Goal: Transaction & Acquisition: Book appointment/travel/reservation

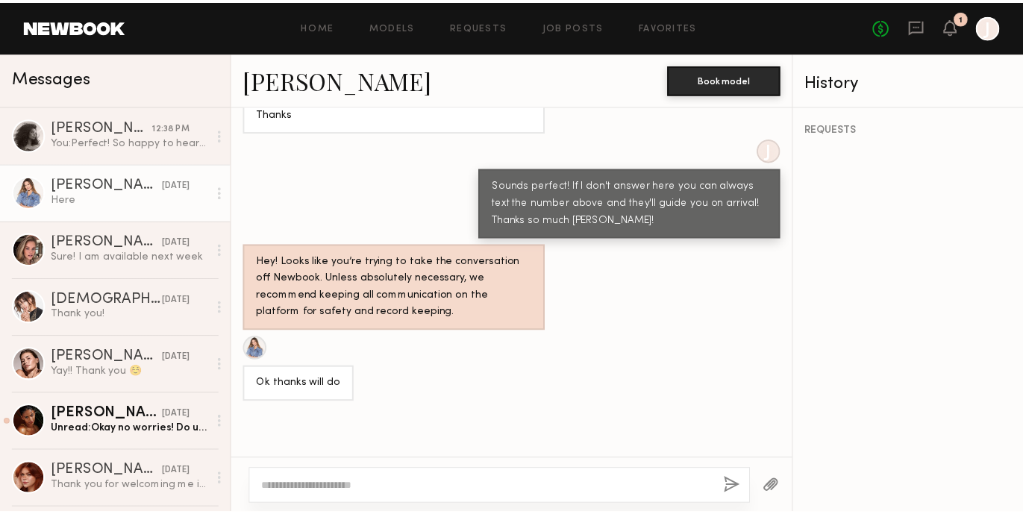
scroll to position [1154, 0]
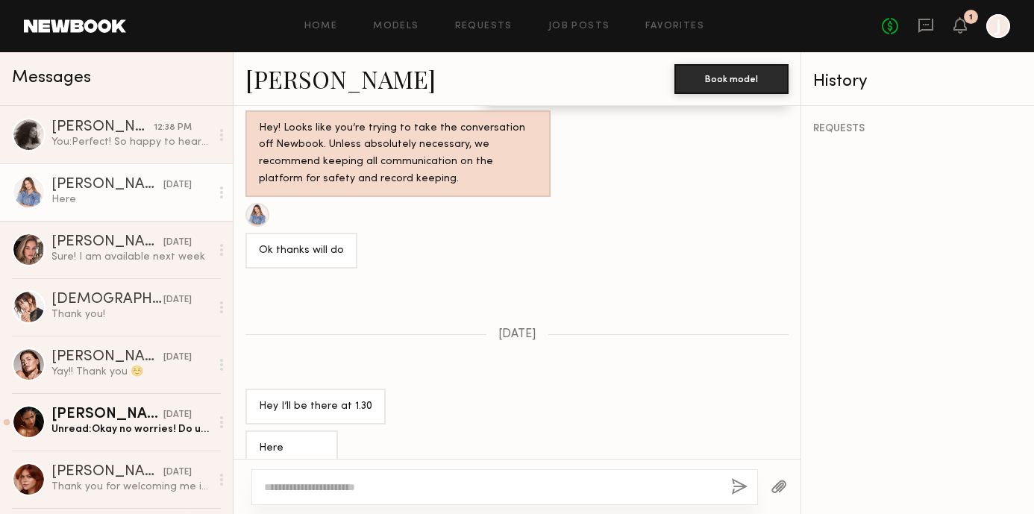
click at [422, 489] on textarea at bounding box center [491, 487] width 455 height 15
type textarea "**********"
click at [969, 27] on div "No fees up to $5,000 1 J" at bounding box center [946, 26] width 128 height 24
click at [962, 28] on icon at bounding box center [960, 24] width 12 height 10
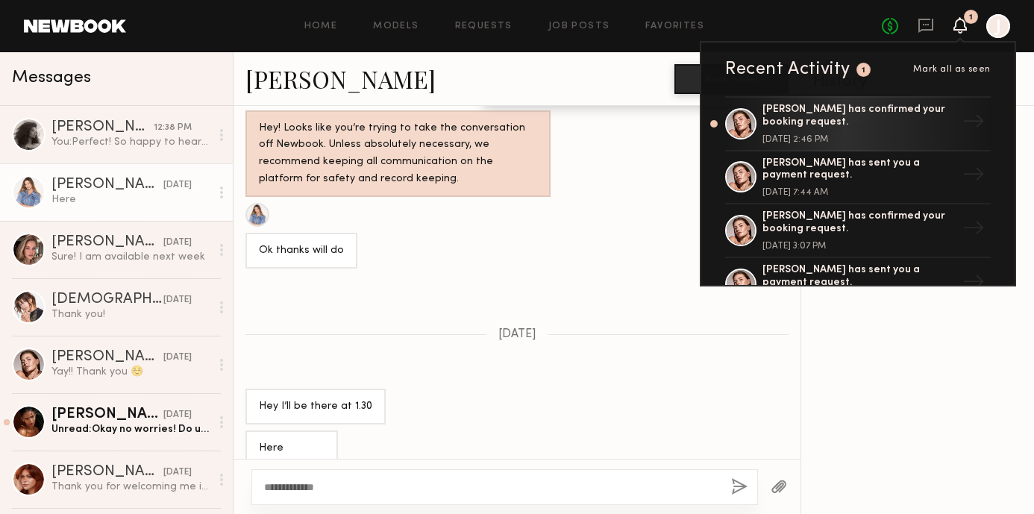
click at [962, 28] on icon at bounding box center [960, 24] width 12 height 10
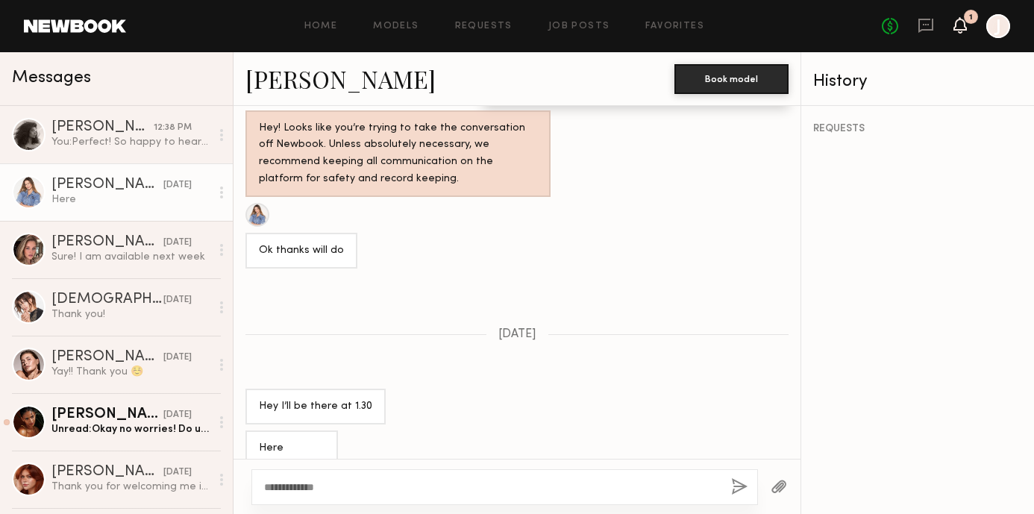
click at [965, 27] on icon at bounding box center [960, 24] width 12 height 10
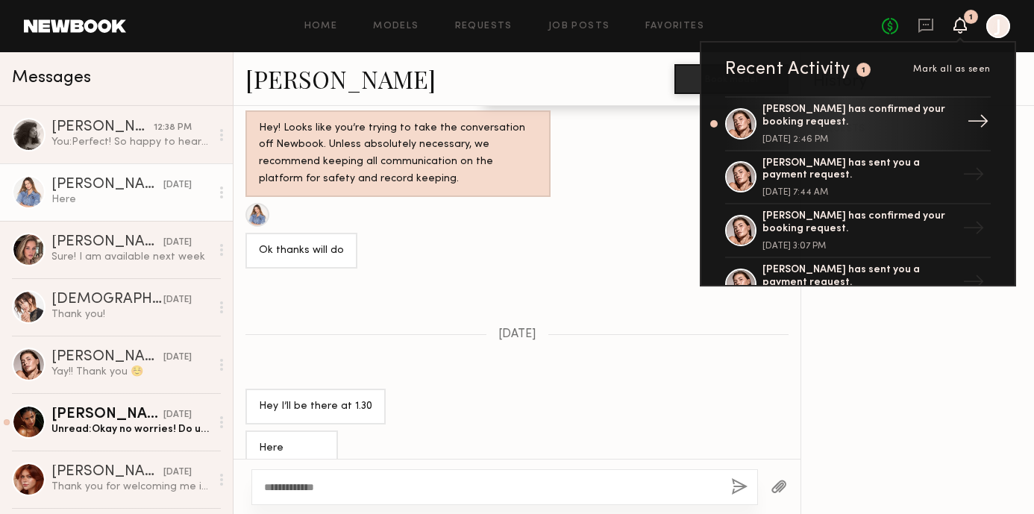
click at [869, 116] on div "Chelsey M. has confirmed your booking request." at bounding box center [859, 116] width 194 height 25
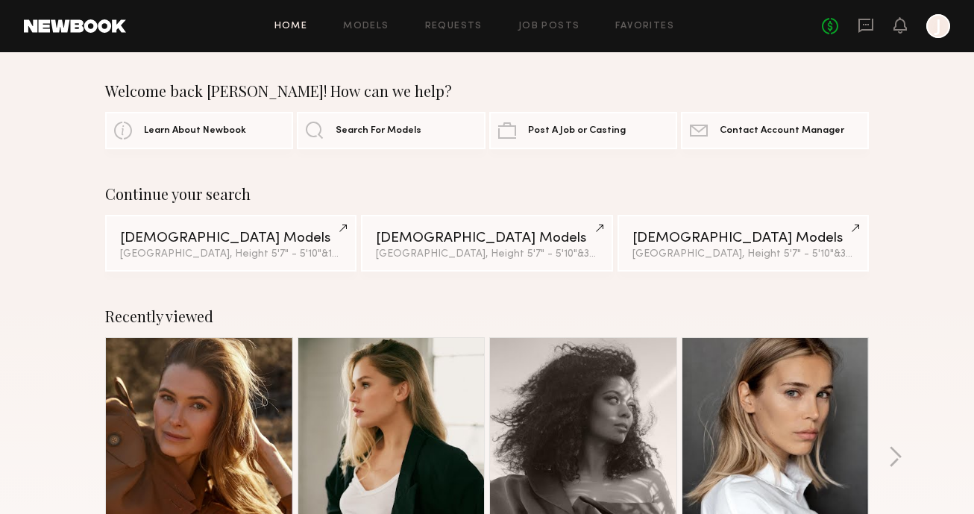
click at [865, 35] on div "No fees up to $5,000 J" at bounding box center [886, 26] width 128 height 24
click at [643, 27] on link "Favorites" at bounding box center [644, 27] width 59 height 10
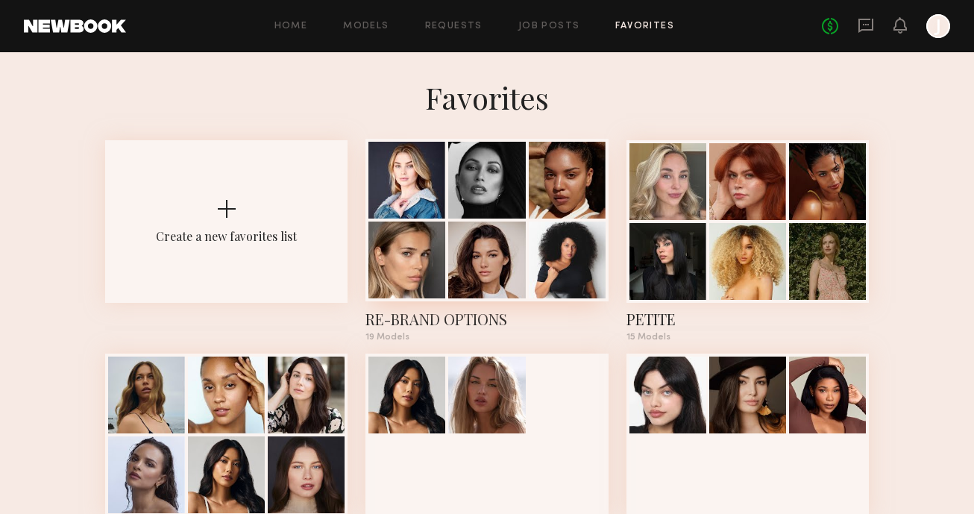
click at [489, 195] on div at bounding box center [486, 180] width 77 height 77
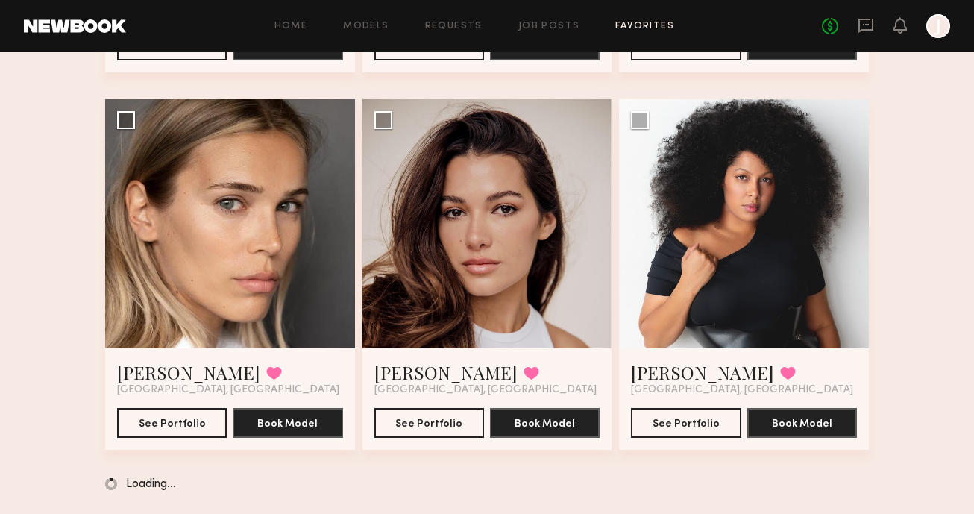
scroll to position [454, 0]
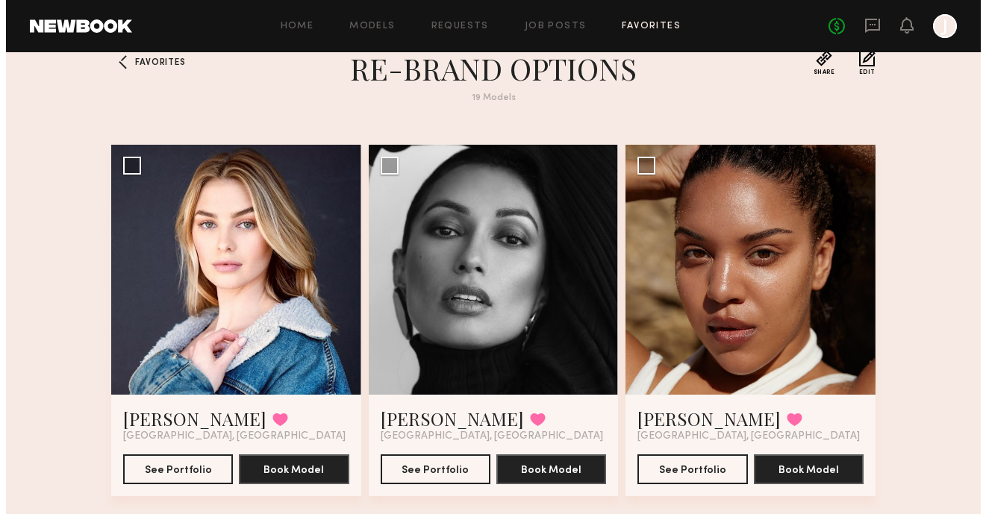
scroll to position [0, 0]
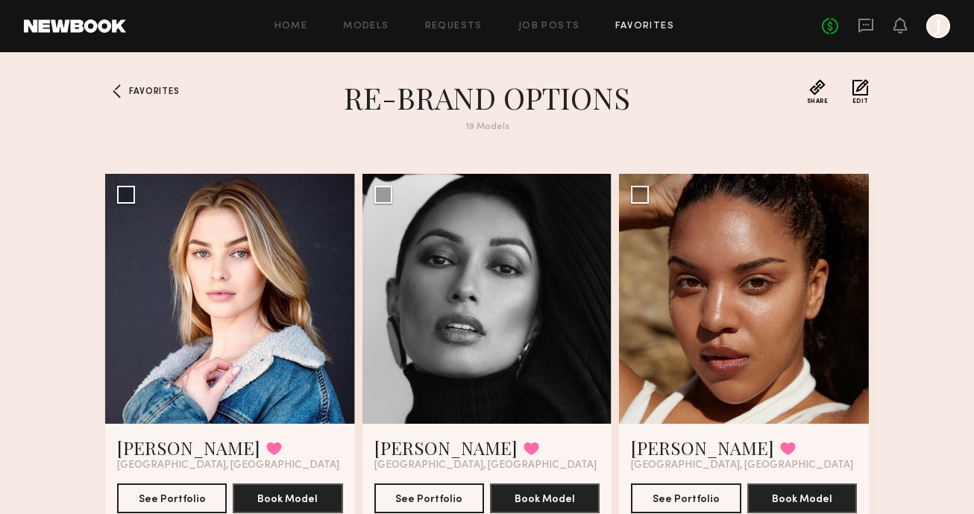
click at [870, 28] on icon at bounding box center [866, 25] width 16 height 16
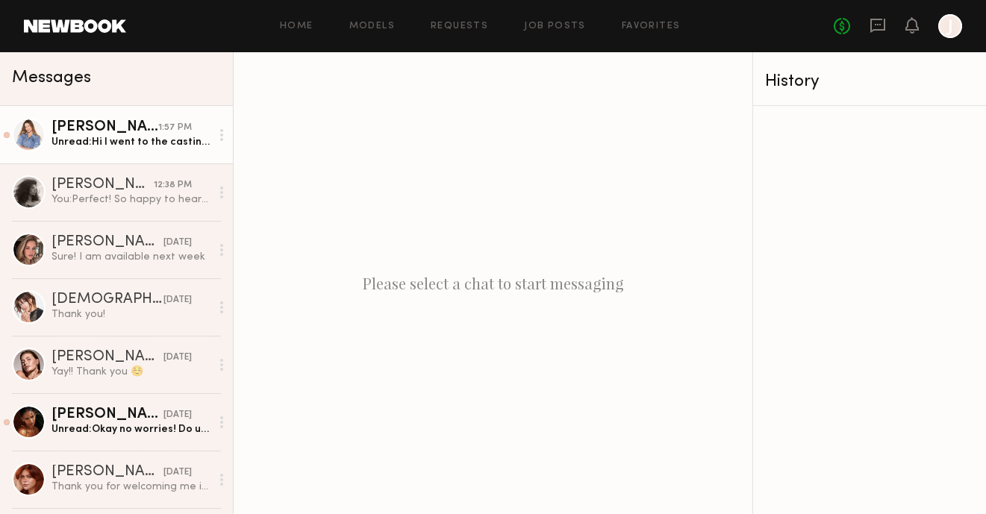
click at [100, 139] on div "Unread: Hi I went to the casting yesterday- she told me the shoot is now moved …" at bounding box center [130, 142] width 159 height 14
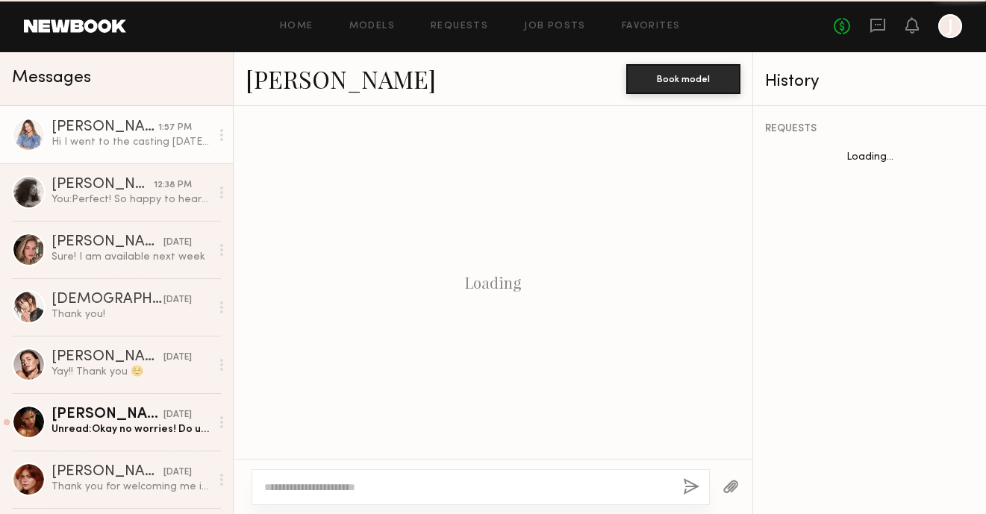
scroll to position [1275, 0]
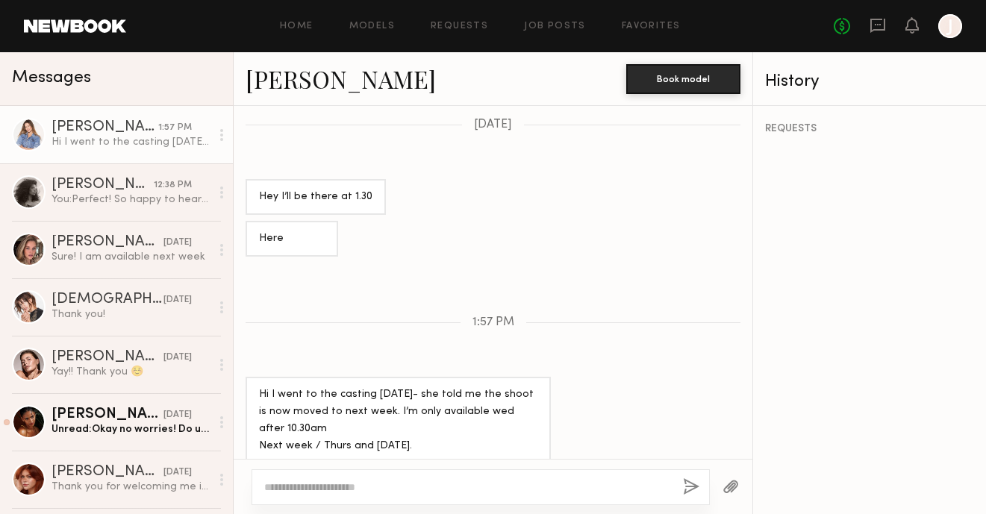
click at [243, 483] on div at bounding box center [493, 486] width 518 height 55
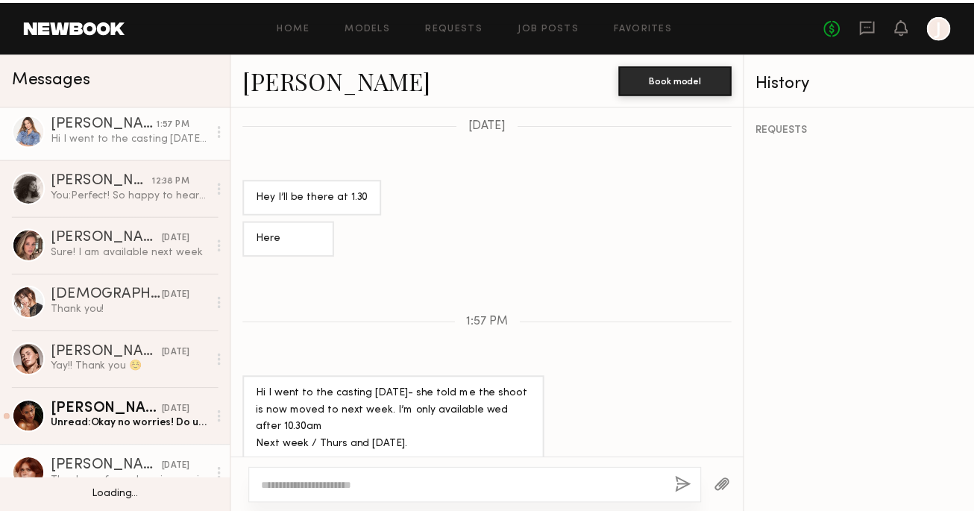
scroll to position [0, 0]
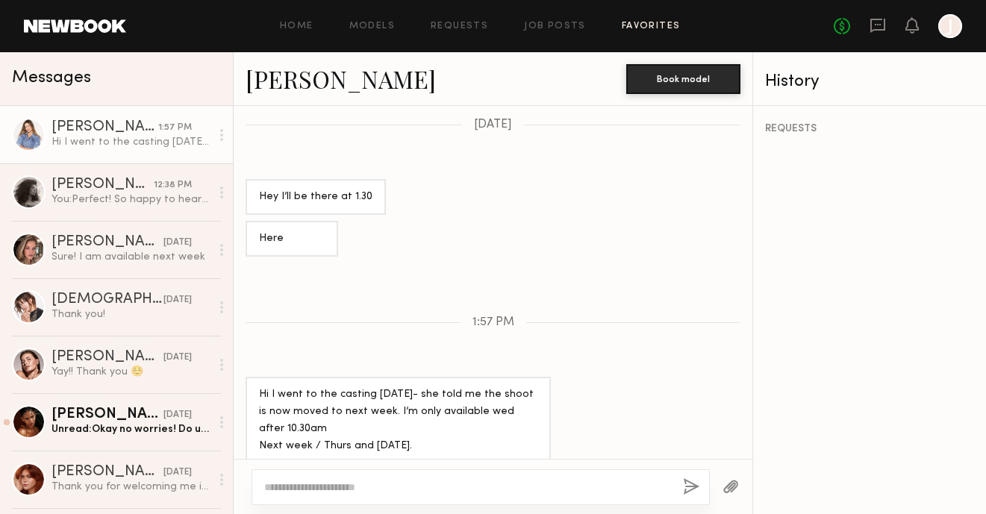
click at [663, 22] on link "Favorites" at bounding box center [650, 27] width 59 height 10
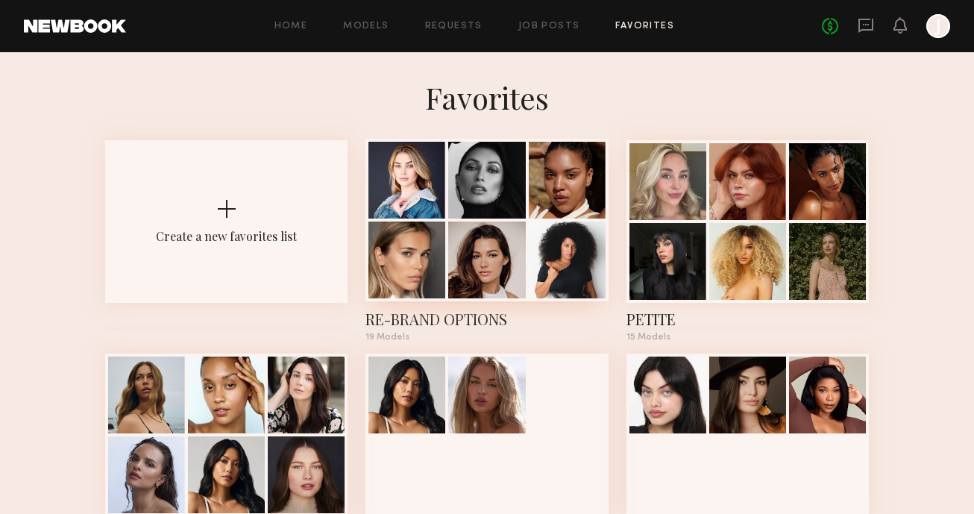
click at [477, 253] on div at bounding box center [486, 260] width 77 height 77
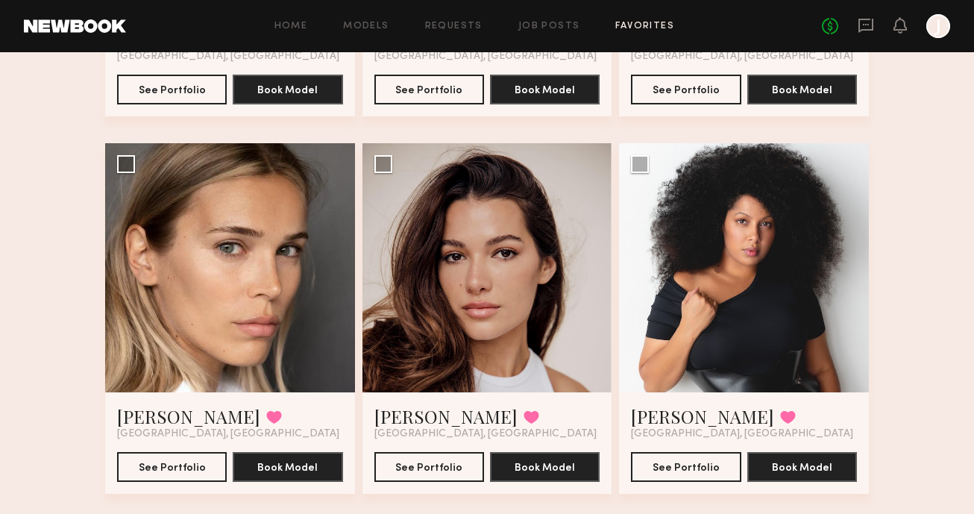
scroll to position [435, 0]
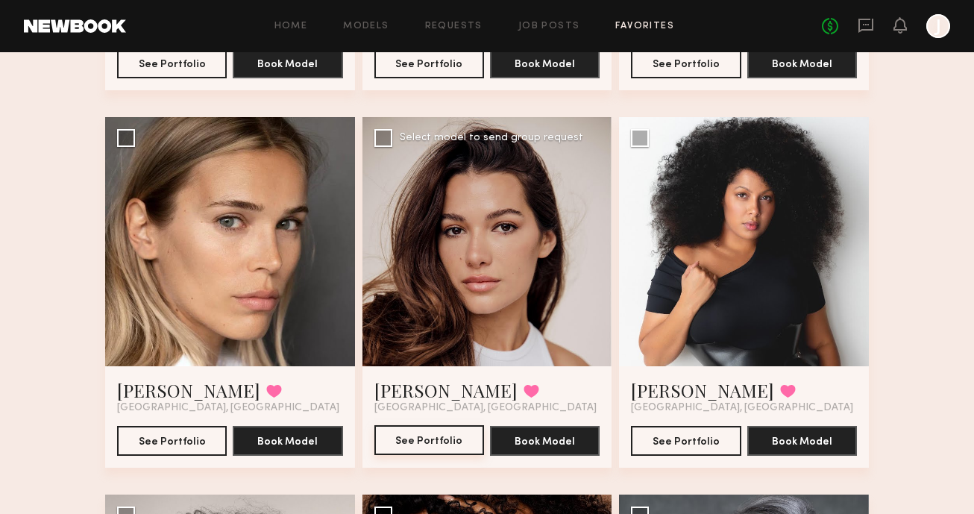
click at [446, 435] on button "See Portfolio" at bounding box center [430, 440] width 110 height 30
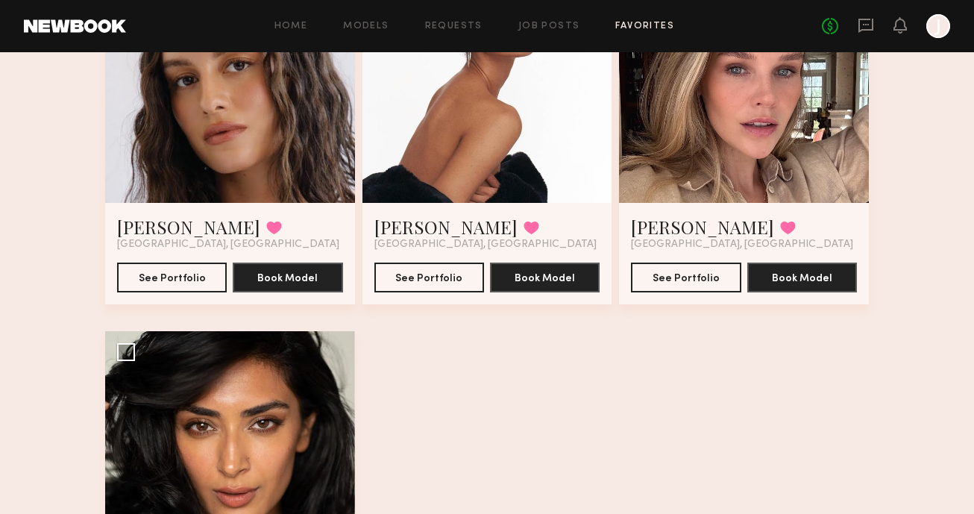
scroll to position [2120, 0]
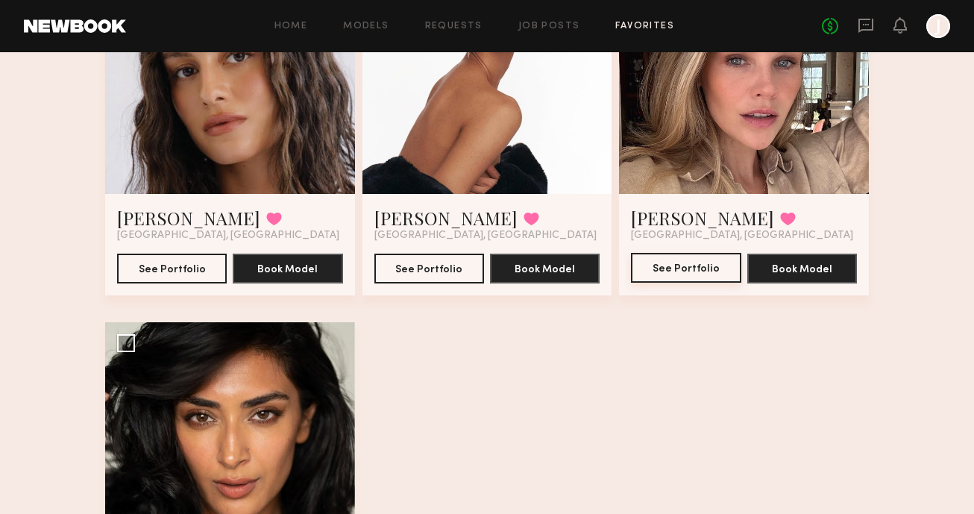
click at [693, 263] on button "See Portfolio" at bounding box center [686, 268] width 110 height 30
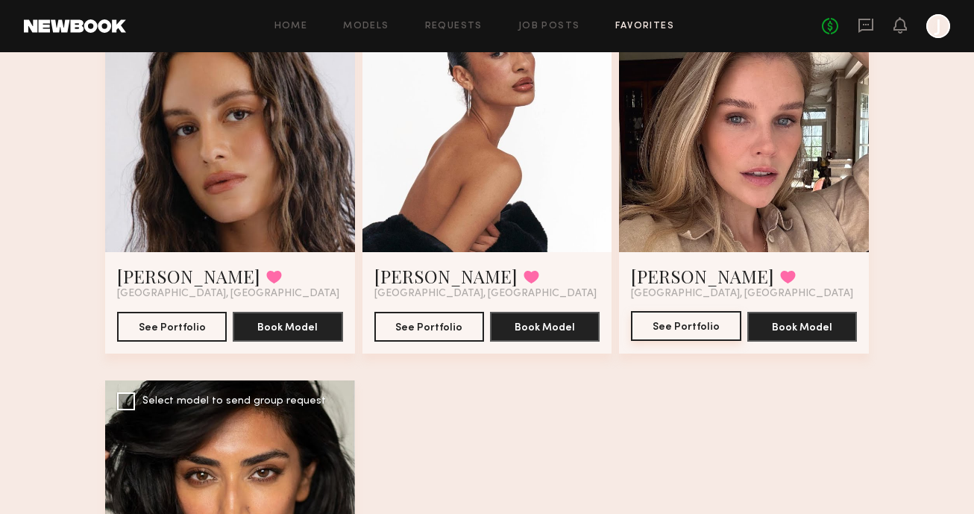
scroll to position [2063, 0]
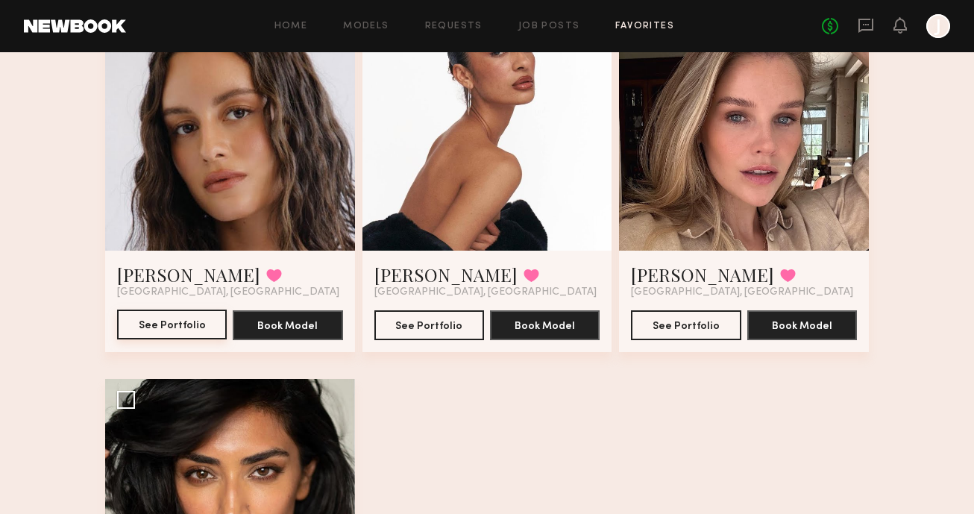
click at [176, 331] on button "See Portfolio" at bounding box center [172, 325] width 110 height 30
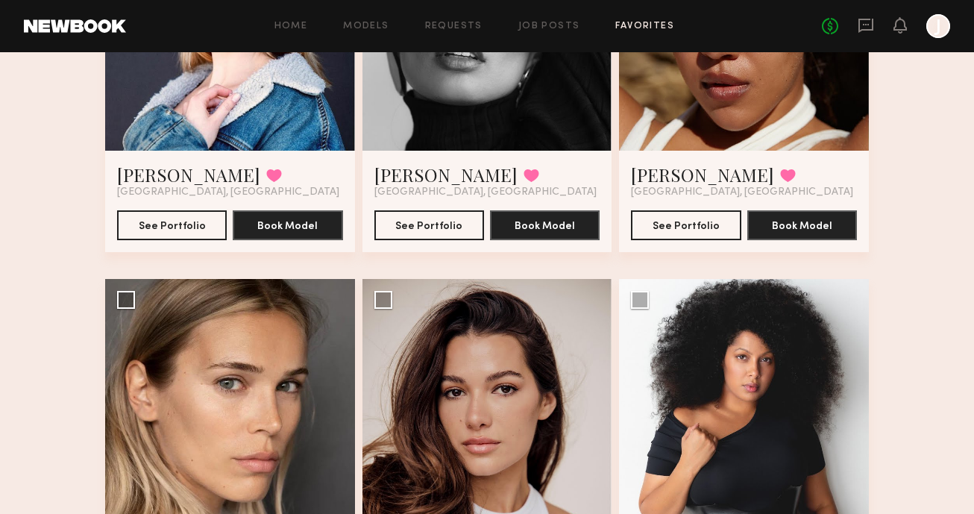
scroll to position [421, 0]
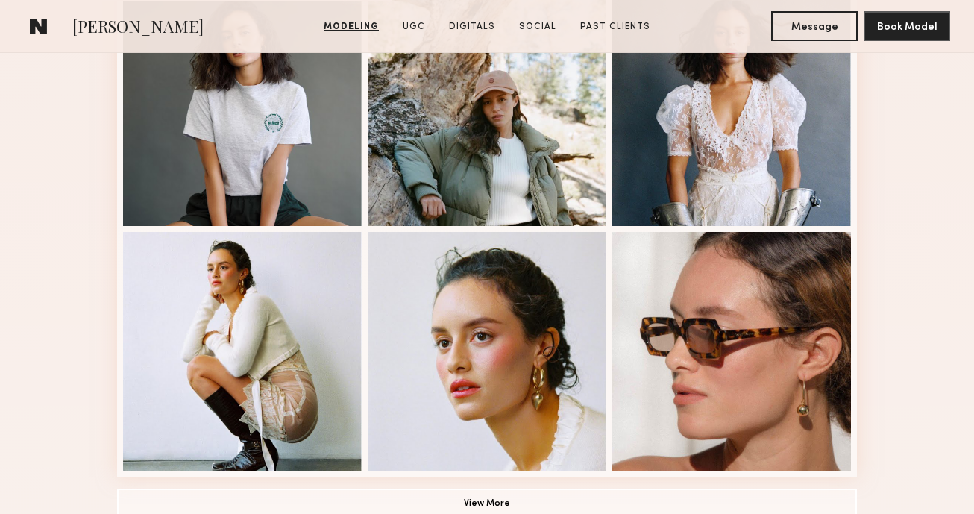
scroll to position [1035, 0]
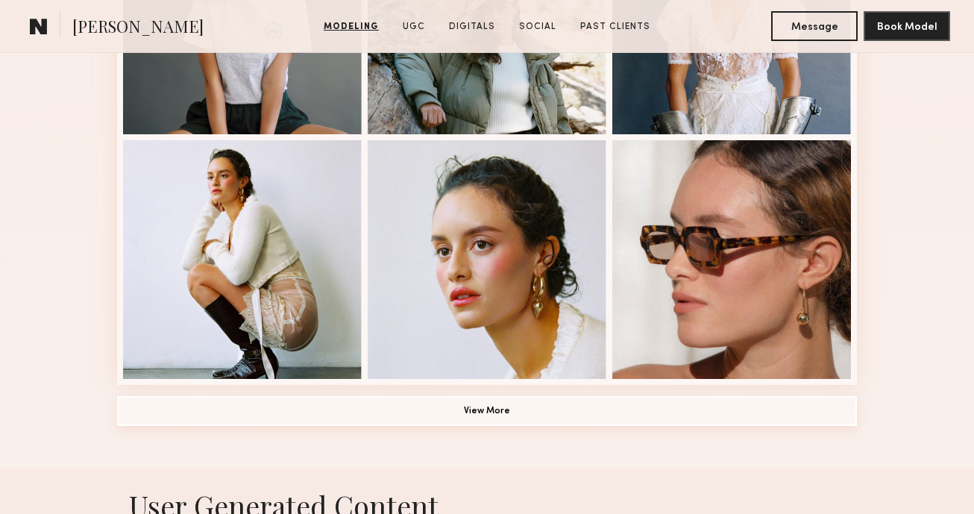
click at [586, 413] on button "View More" at bounding box center [487, 411] width 740 height 30
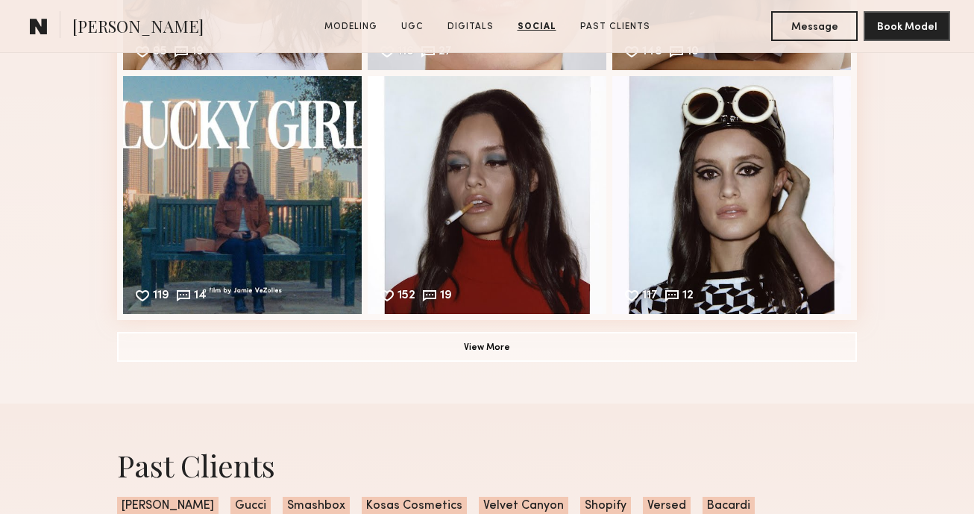
scroll to position [4411, 0]
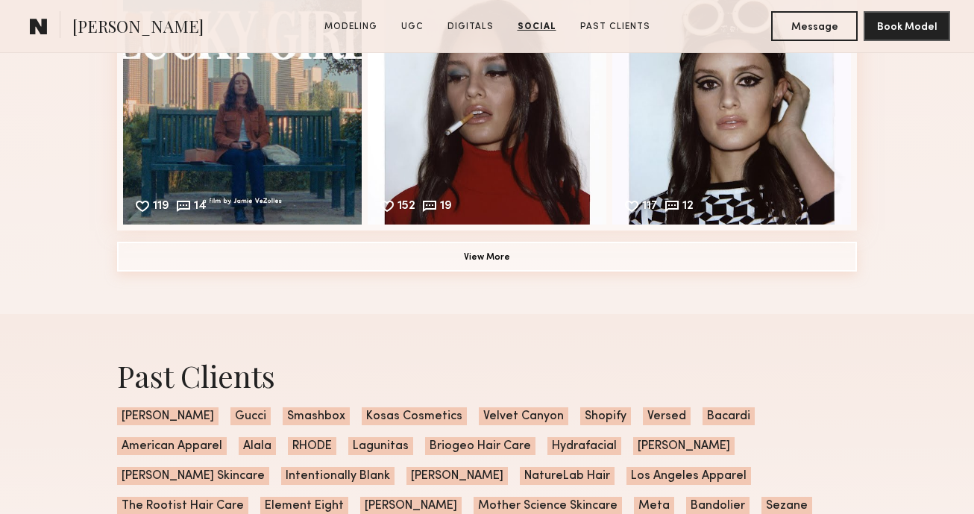
click at [630, 266] on button "View More" at bounding box center [487, 257] width 740 height 30
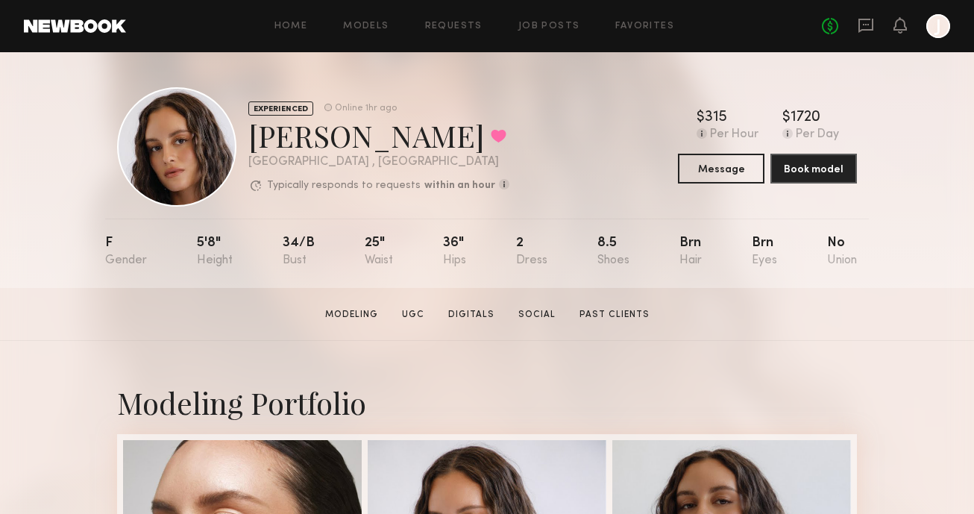
scroll to position [0, 0]
click at [906, 275] on div "EXPERIENCED Online 1hr ago Jamie V. Favorited Los Angeles , CA Typically respon…" at bounding box center [487, 170] width 974 height 236
